Goal: Connect with others: Connect with others

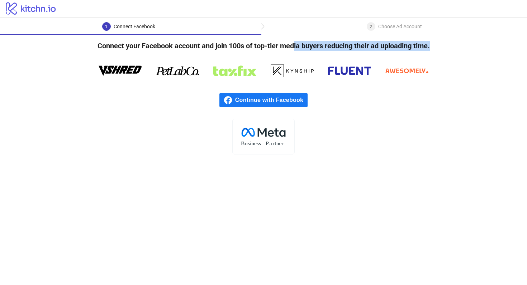
drag, startPoint x: 293, startPoint y: 47, endPoint x: 295, endPoint y: 72, distance: 24.8
click at [295, 60] on div "Connect your Facebook account and join 100s of top-tier media buyers reducing t…" at bounding box center [263, 95] width 527 height 120
click at [295, 72] on icon at bounding box center [291, 70] width 43 height 21
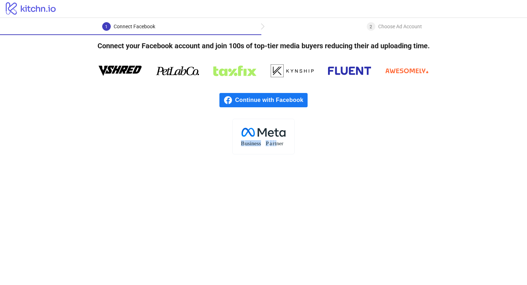
drag, startPoint x: 270, startPoint y: 135, endPoint x: 276, endPoint y: 145, distance: 11.2
click at [276, 145] on icon ".cls-1{fill:none;}.cls-2{fill:#fff;}.cls-3{fill:#f1f4f7;}.cls-4,.cls-8{fill:#1c…" at bounding box center [263, 137] width 62 height 36
click at [276, 145] on tspan "tner" at bounding box center [278, 143] width 9 height 6
click at [289, 104] on span "Continue with Facebook" at bounding box center [271, 100] width 72 height 14
